Goal: Check status: Check status

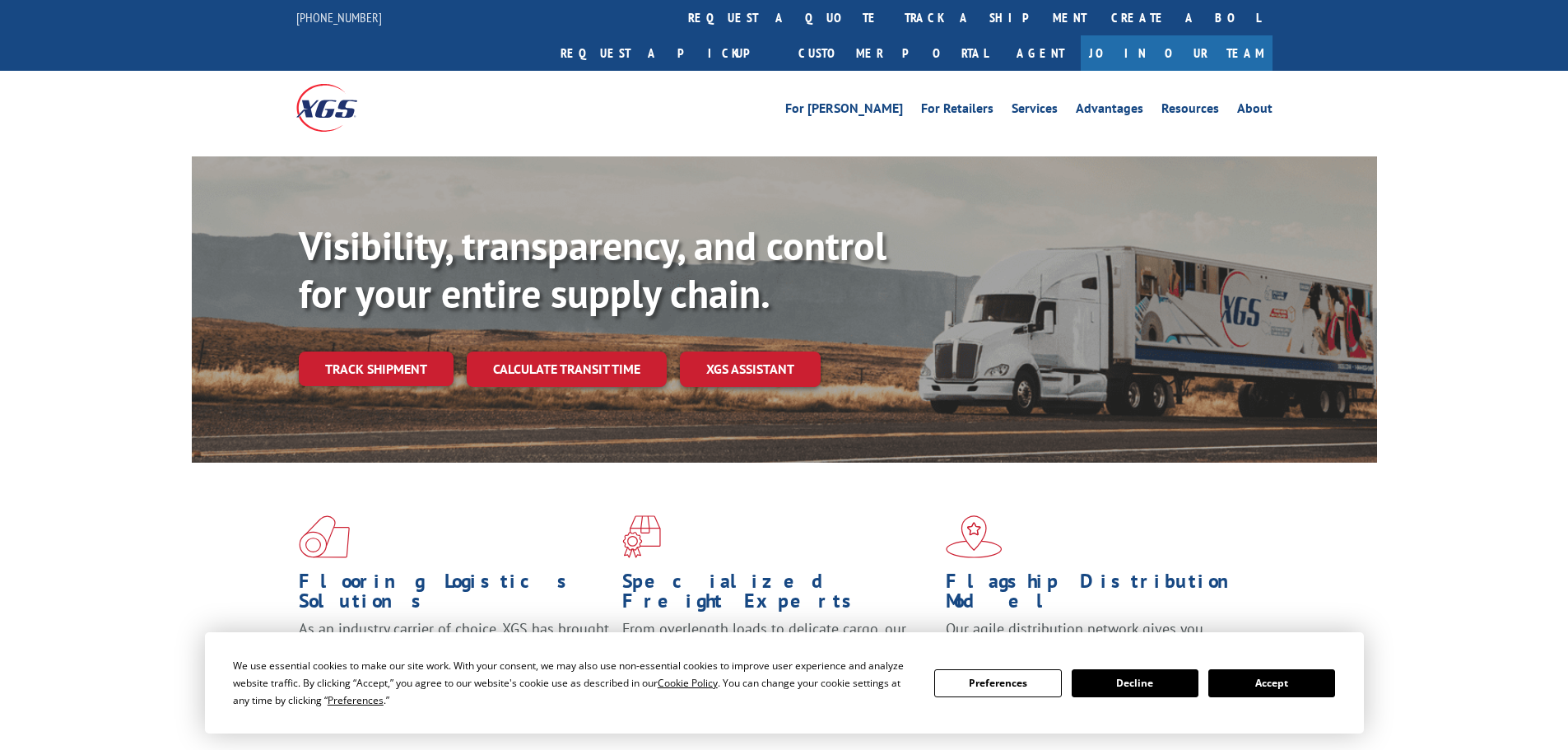
click at [341, 357] on div "Visibility, transparency, and control for your entire supply chain. Track shipm…" at bounding box center [838, 337] width 1079 height 230
click at [349, 352] on link "Track shipment" at bounding box center [376, 369] width 155 height 35
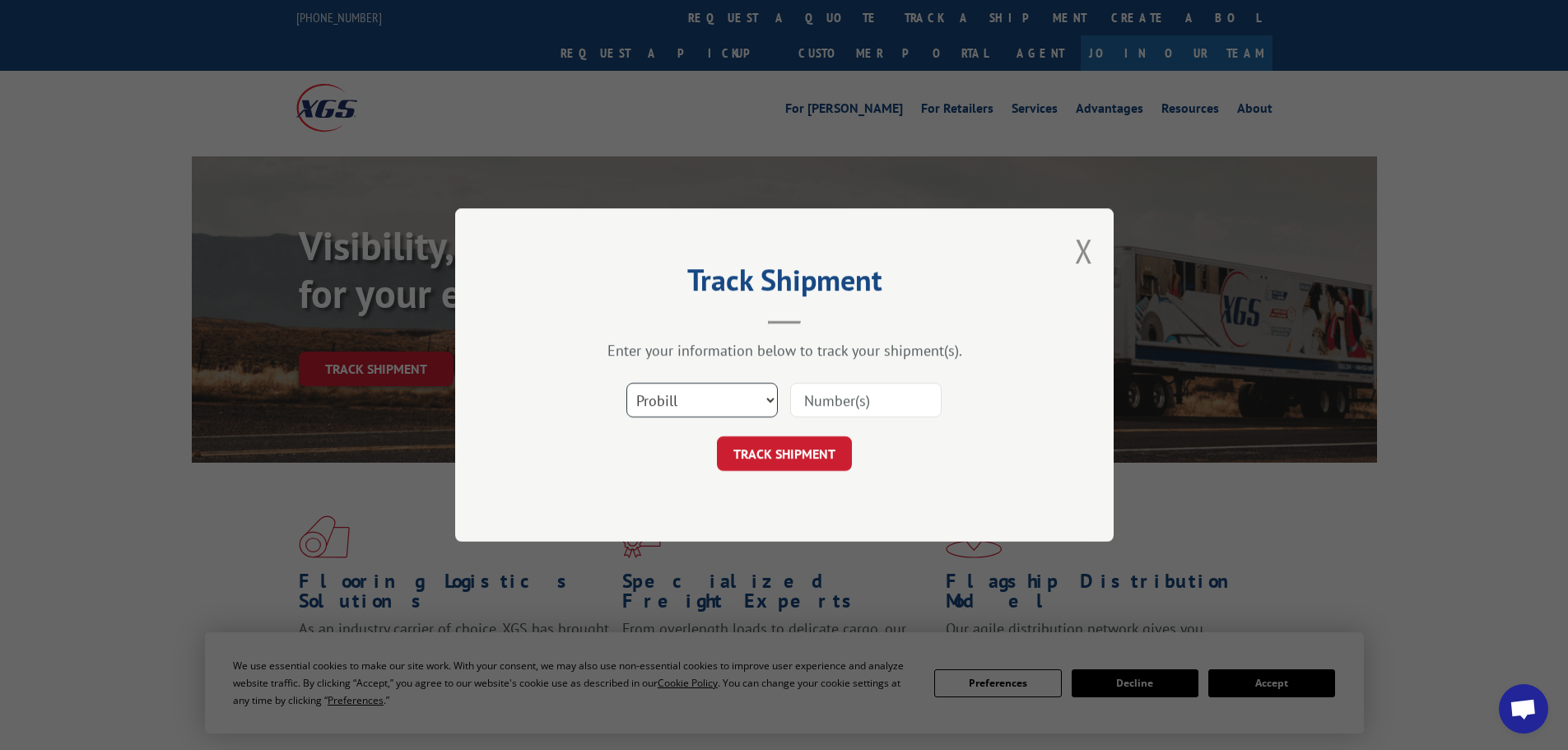
click at [735, 411] on select "Select category... Probill BOL PO" at bounding box center [702, 400] width 152 height 35
select select "po"
click at [626, 383] on select "Select category... Probill BOL PO" at bounding box center [702, 400] width 152 height 35
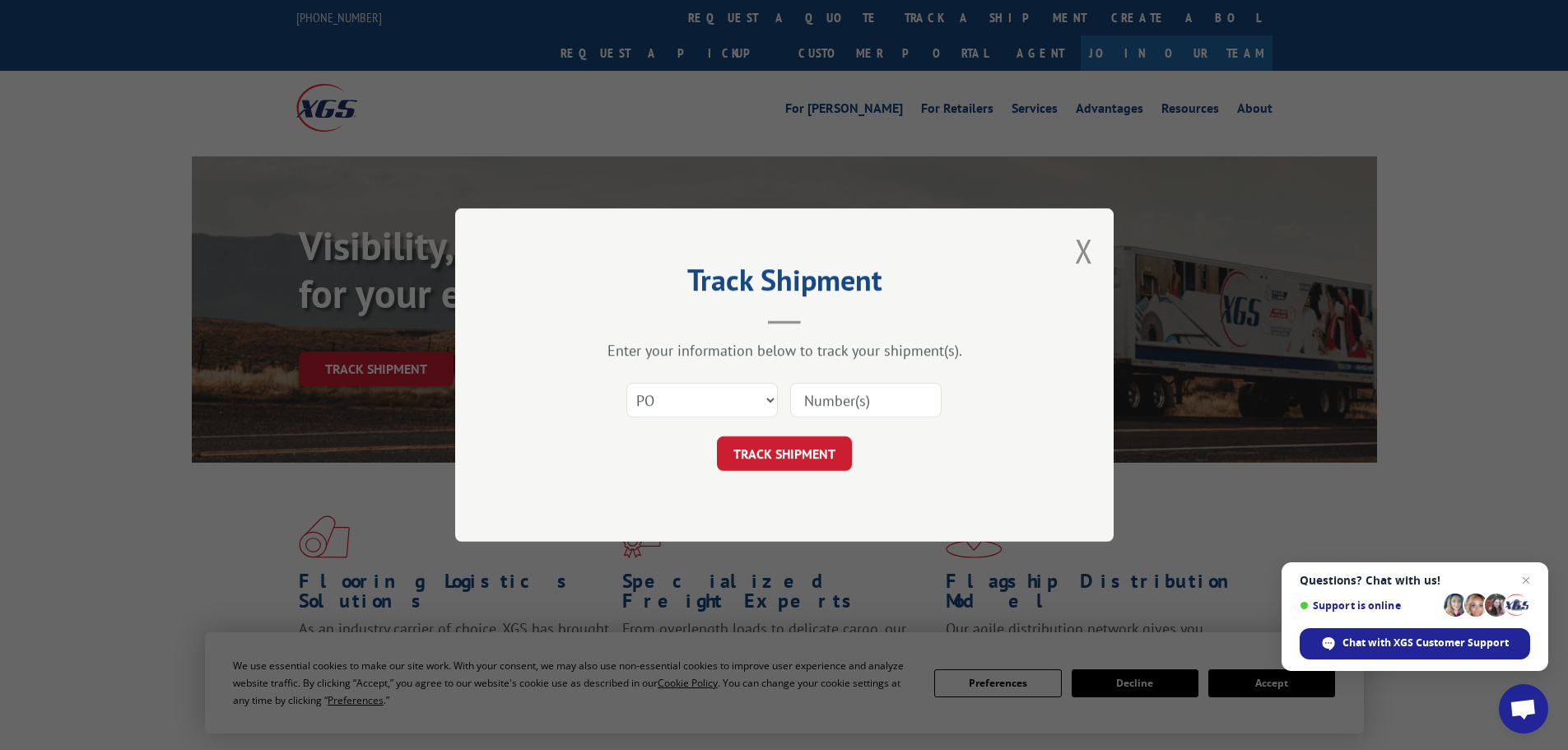
click at [864, 404] on input at bounding box center [866, 400] width 152 height 35
paste input "23510402"
type input "23510402"
click at [770, 465] on button "TRACK SHIPMENT" at bounding box center [785, 453] width 135 height 35
